Goal: Task Accomplishment & Management: Manage account settings

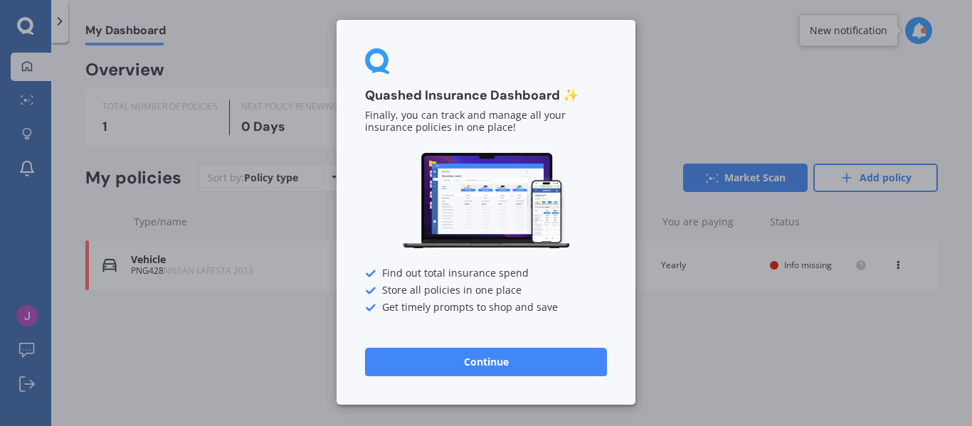
drag, startPoint x: 484, startPoint y: 356, endPoint x: 494, endPoint y: 357, distance: 10.0
click at [485, 357] on button "Continue" at bounding box center [486, 362] width 242 height 28
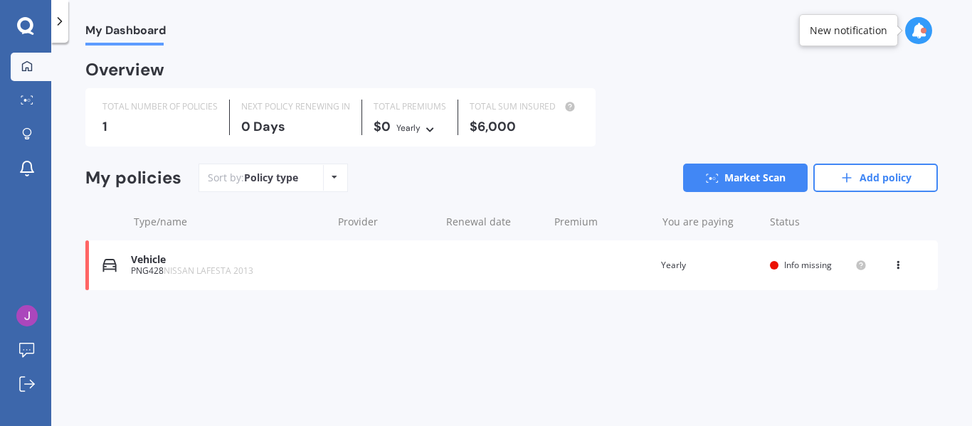
click at [149, 261] on div "Vehicle" at bounding box center [228, 260] width 194 height 12
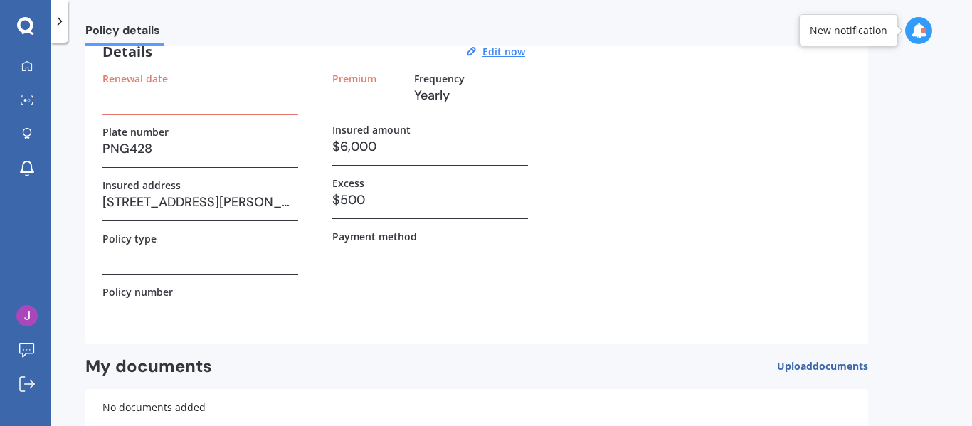
scroll to position [71, 0]
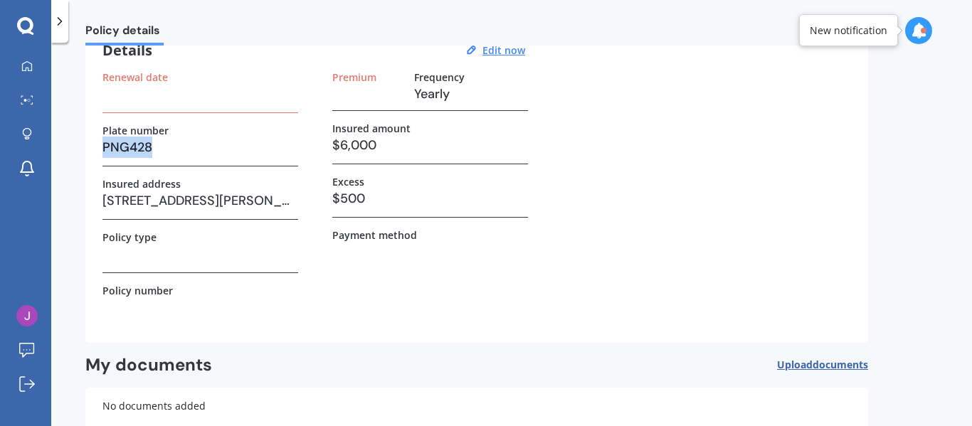
drag, startPoint x: 155, startPoint y: 146, endPoint x: 92, endPoint y: 149, distance: 63.5
click at [92, 149] on div "Details Edit now Renewal date Plate number PNG428 Insured address 83 Wilson Str…" at bounding box center [476, 183] width 783 height 319
click at [498, 51] on u "Edit now" at bounding box center [504, 50] width 43 height 14
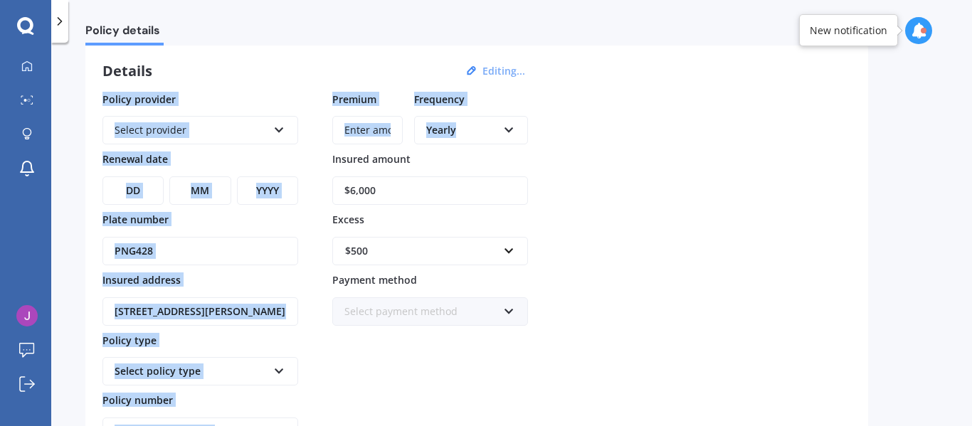
scroll to position [0, 0]
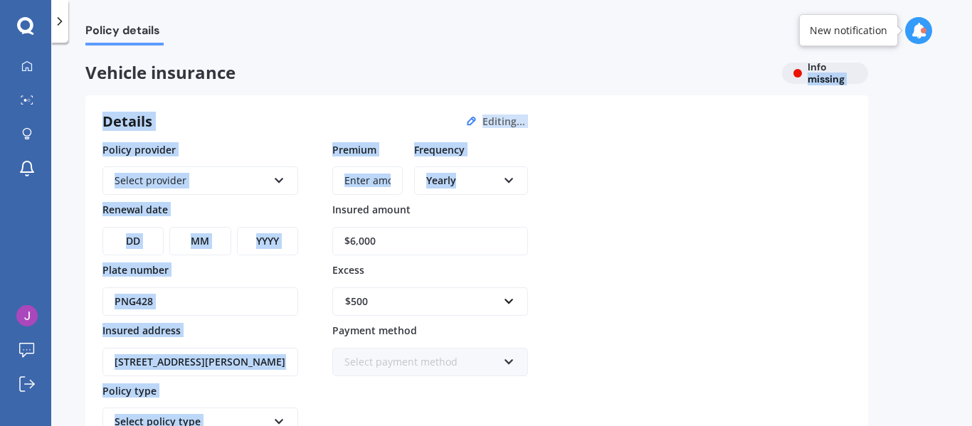
drag, startPoint x: 962, startPoint y: 90, endPoint x: 972, endPoint y: 52, distance: 39.0
click at [972, 52] on div "Policy details Vehicle insurance Info missing Details Editing... Policy provide…" at bounding box center [511, 238] width 921 height 384
click at [28, 73] on link "My Dashboard" at bounding box center [31, 67] width 41 height 28
